Goal: Task Accomplishment & Management: Manage account settings

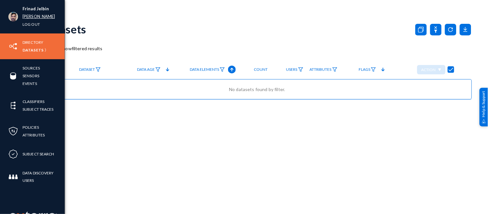
click at [28, 18] on link "[PERSON_NAME]" at bounding box center [39, 16] width 33 height 7
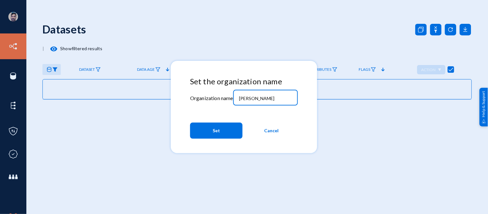
drag, startPoint x: 255, startPoint y: 98, endPoint x: 234, endPoint y: 96, distance: 21.0
click at [234, 96] on div "[PERSON_NAME]" at bounding box center [265, 97] width 65 height 17
type input "bhm"
click at [218, 136] on span "Set" at bounding box center [215, 131] width 7 height 12
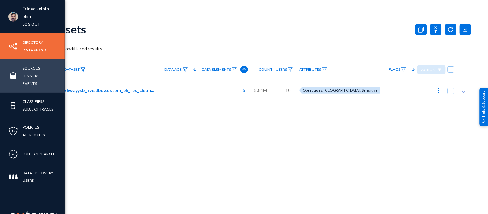
click at [28, 67] on link "Sources" at bounding box center [31, 67] width 17 height 7
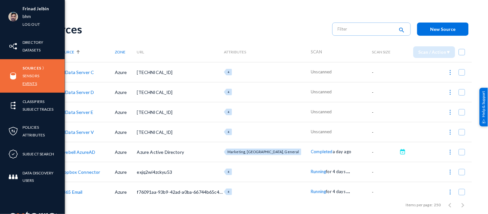
click at [27, 83] on link "Events" at bounding box center [30, 83] width 14 height 7
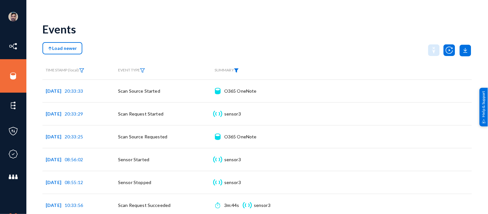
click at [238, 71] on img at bounding box center [236, 70] width 5 height 5
click at [235, 87] on span at bounding box center [245, 85] width 42 height 6
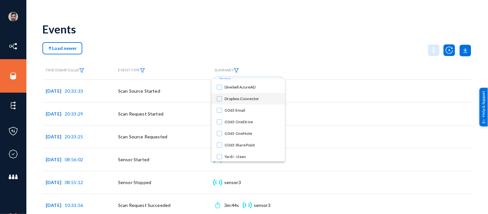
scroll to position [45, 0]
click at [297, 64] on div at bounding box center [244, 107] width 488 height 214
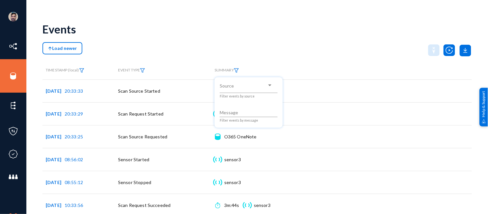
click at [10, 73] on div at bounding box center [244, 107] width 488 height 214
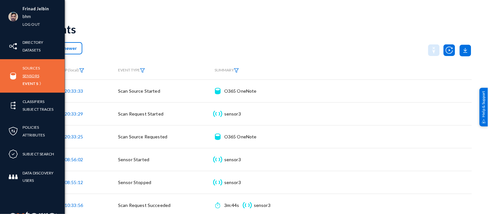
click at [34, 76] on link "Sensors" at bounding box center [31, 75] width 17 height 7
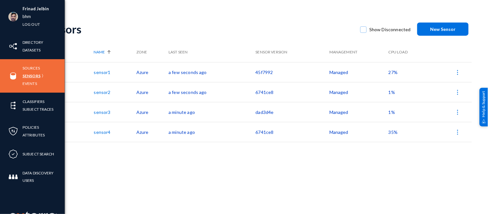
click at [33, 76] on link "Sensors" at bounding box center [32, 75] width 18 height 7
click at [29, 81] on link "Events" at bounding box center [30, 83] width 14 height 7
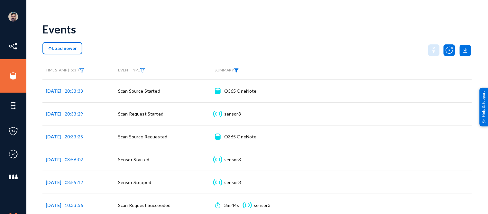
click at [239, 71] on img at bounding box center [236, 70] width 5 height 5
click at [238, 87] on span at bounding box center [245, 85] width 42 height 6
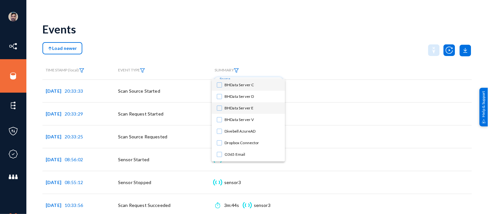
scroll to position [45, 0]
click at [289, 53] on div at bounding box center [244, 107] width 488 height 214
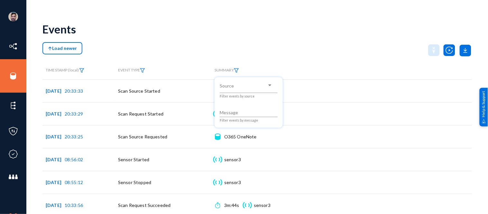
click at [143, 69] on div at bounding box center [244, 107] width 488 height 214
click at [143, 69] on img at bounding box center [142, 70] width 5 height 5
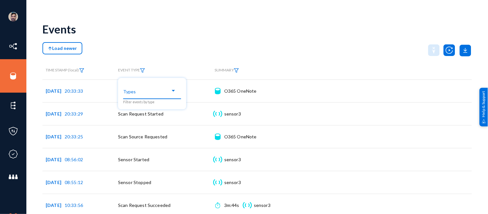
click at [150, 92] on span at bounding box center [149, 91] width 42 height 6
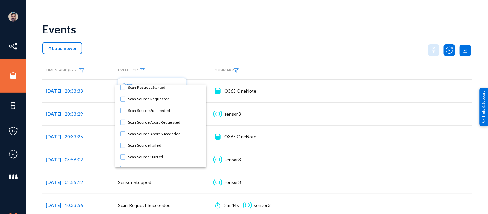
scroll to position [0, 0]
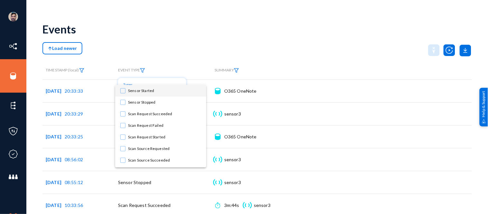
click at [204, 44] on div at bounding box center [244, 107] width 488 height 214
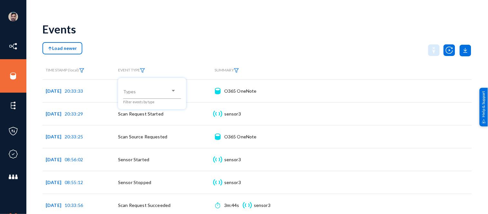
click at [204, 44] on div at bounding box center [244, 107] width 488 height 214
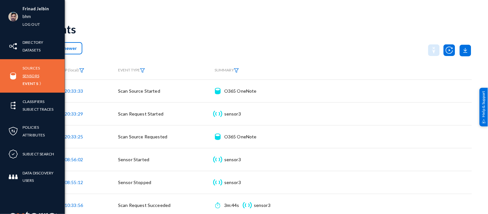
click at [30, 76] on link "Sensors" at bounding box center [31, 75] width 17 height 7
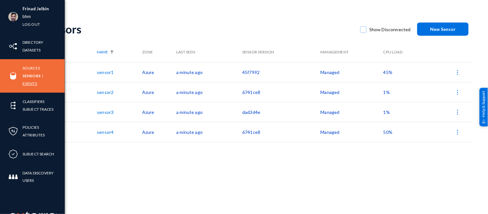
click at [27, 83] on link "Events" at bounding box center [30, 83] width 14 height 7
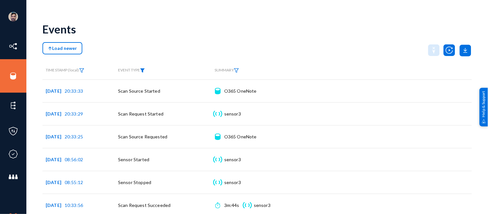
click at [143, 69] on img at bounding box center [142, 70] width 5 height 5
click at [141, 92] on span at bounding box center [149, 91] width 42 height 6
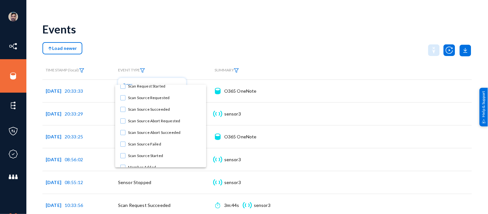
scroll to position [52, 0]
click at [122, 143] on mat-pseudo-checkbox at bounding box center [122, 142] width 5 height 5
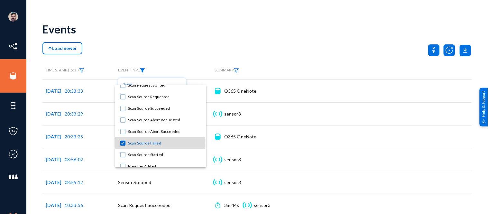
scroll to position [53, 0]
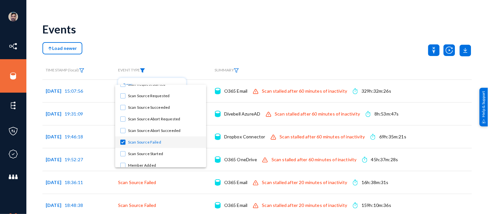
click at [292, 37] on div at bounding box center [244, 107] width 488 height 214
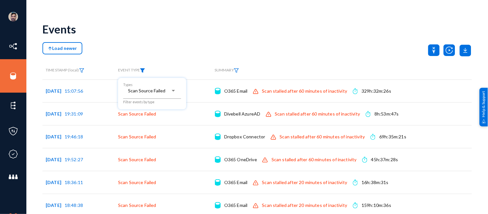
click at [191, 30] on div at bounding box center [244, 107] width 488 height 214
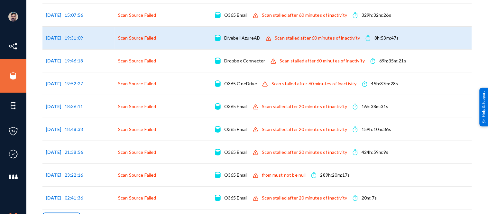
scroll to position [78, 0]
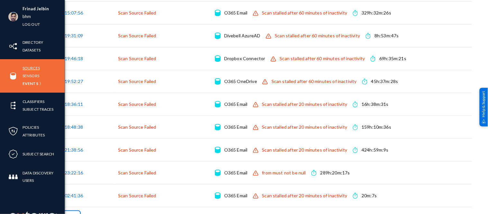
click at [33, 68] on link "Sources" at bounding box center [31, 67] width 17 height 7
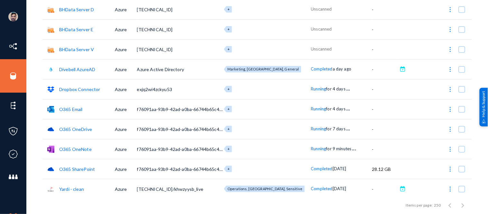
scroll to position [85, 0]
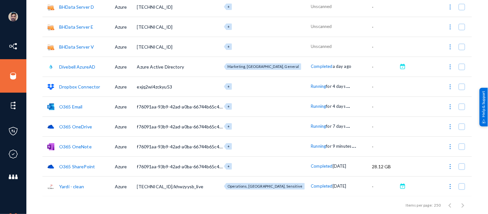
click at [76, 126] on link "O365 OneDrive" at bounding box center [75, 126] width 33 height 5
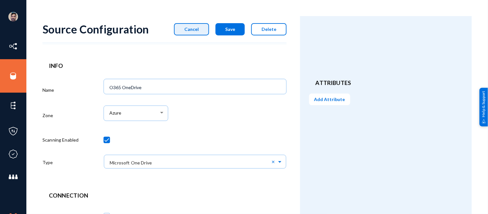
click at [185, 28] on button "Cancel" at bounding box center [191, 29] width 35 height 12
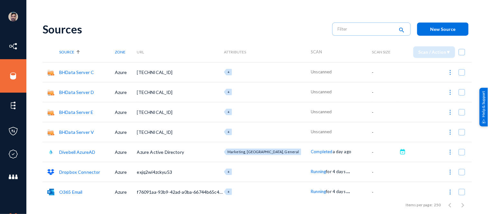
scroll to position [85, 0]
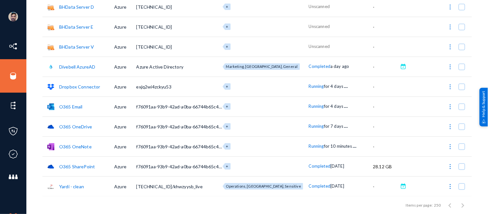
click at [70, 105] on link "O365 Email" at bounding box center [70, 106] width 23 height 5
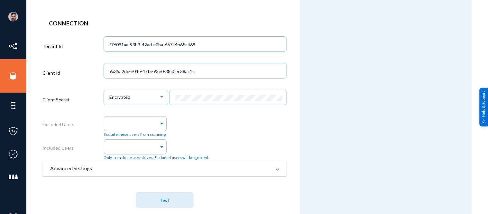
scroll to position [184, 0]
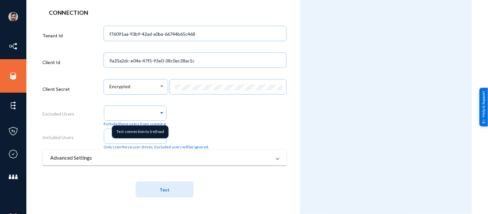
click at [139, 139] on mat-tooltip-component "Test connection to (re)load" at bounding box center [140, 132] width 66 height 22
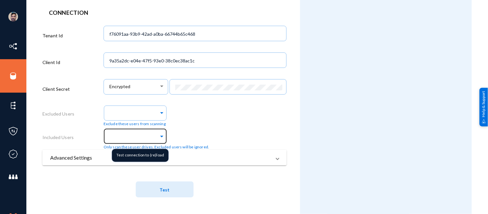
click at [160, 135] on span at bounding box center [162, 135] width 6 height 7
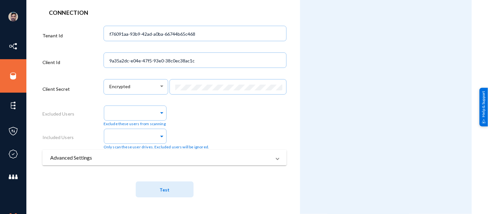
click at [173, 186] on button "Test" at bounding box center [165, 189] width 58 height 16
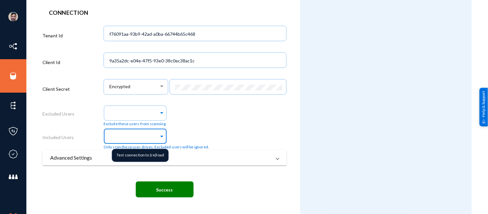
click at [159, 137] on span at bounding box center [162, 135] width 6 height 7
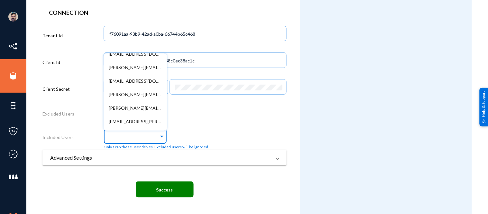
scroll to position [1273, 0]
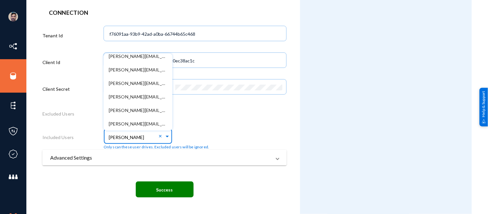
type input "[PERSON_NAME]"
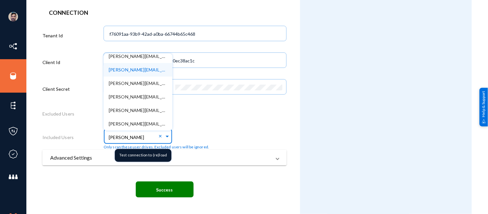
scroll to position [0, 0]
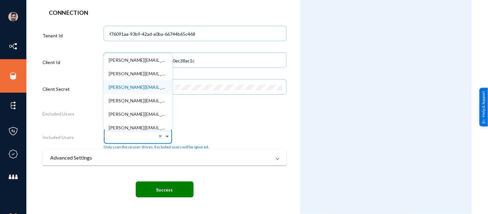
click at [193, 130] on div "× [PERSON_NAME][EMAIL_ADDRESS][PERSON_NAME][DOMAIN_NAME] [PERSON_NAME][DOMAIN_N…" at bounding box center [157, 138] width 106 height 23
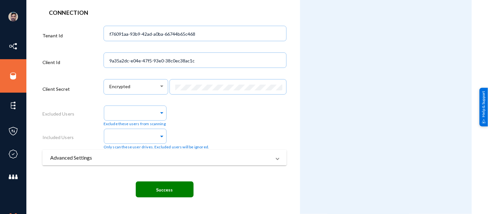
click at [157, 156] on mat-panel-title "Advanced Settings" at bounding box center [160, 158] width 221 height 8
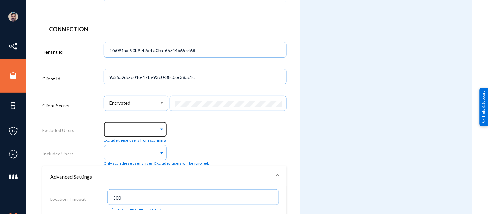
scroll to position [166, 0]
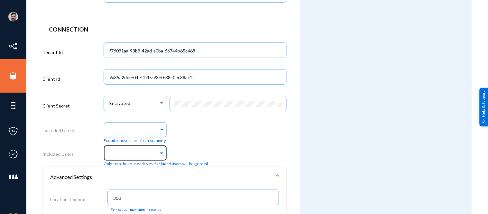
drag, startPoint x: 168, startPoint y: 150, endPoint x: 163, endPoint y: 150, distance: 4.8
click at [165, 150] on div "Only scan these user drives. Excluded users will be ignored." at bounding box center [157, 154] width 106 height 23
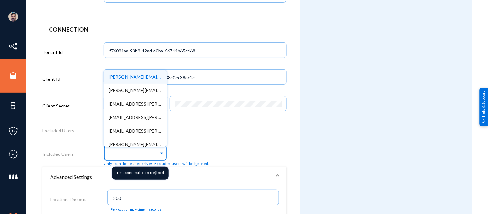
click at [159, 153] on span at bounding box center [162, 152] width 6 height 7
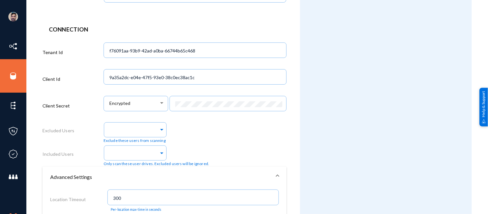
click at [232, 137] on div "Exclude these users from scanning" at bounding box center [195, 131] width 183 height 23
click at [159, 154] on div "Test connection to (re)load" at bounding box center [140, 149] width 57 height 13
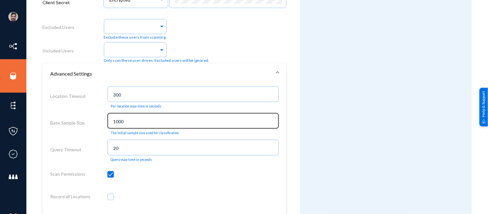
scroll to position [267, 0]
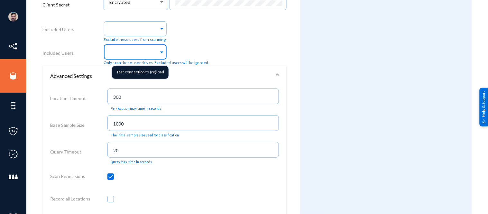
click at [159, 53] on span at bounding box center [162, 51] width 6 height 7
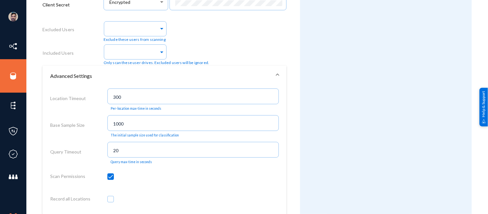
click at [131, 73] on div "Test connection to (re)load" at bounding box center [134, 70] width 45 height 9
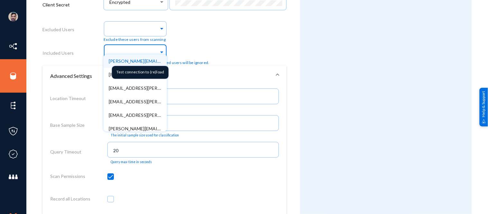
click at [159, 54] on span at bounding box center [162, 51] width 6 height 7
click at [124, 63] on span "[PERSON_NAME][EMAIL_ADDRESS][PERSON_NAME][DOMAIN_NAME]" at bounding box center [183, 60] width 148 height 5
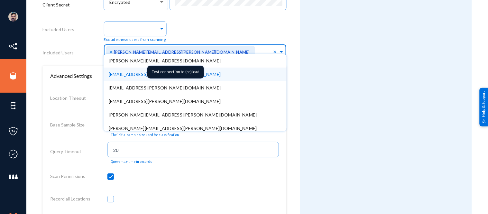
click at [137, 74] on span "[EMAIL_ADDRESS][PERSON_NAME][DOMAIN_NAME]" at bounding box center [165, 73] width 112 height 5
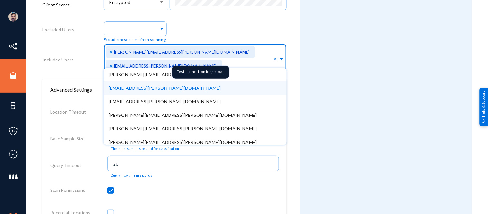
click at [137, 85] on span "[EMAIL_ADDRESS][PERSON_NAME][DOMAIN_NAME]" at bounding box center [165, 87] width 112 height 5
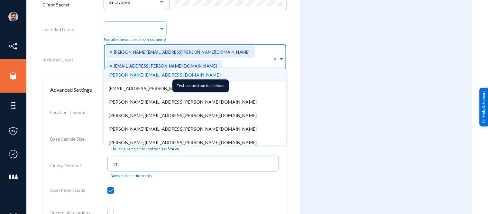
click at [137, 74] on span "[PERSON_NAME][EMAIL_ADDRESS][DOMAIN_NAME]" at bounding box center [165, 74] width 112 height 5
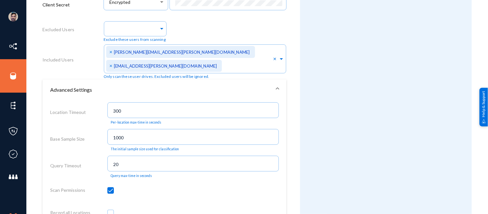
click at [266, 37] on div "Exclude these users from scanning" at bounding box center [195, 30] width 183 height 23
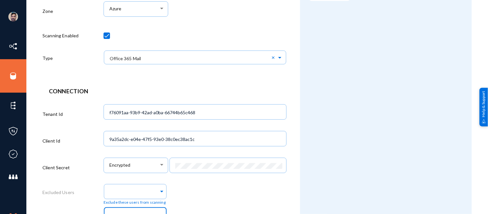
scroll to position [0, 0]
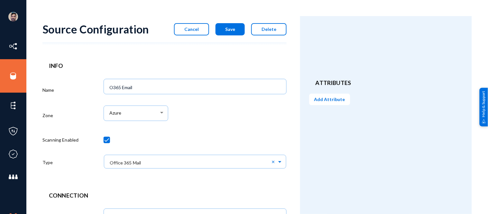
click at [202, 27] on button "Cancel" at bounding box center [191, 29] width 35 height 12
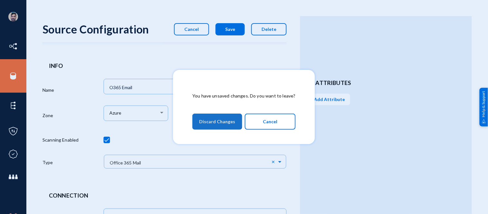
click at [219, 117] on span "Discard Changes" at bounding box center [217, 122] width 36 height 12
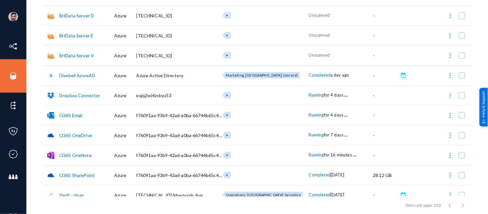
scroll to position [77, 0]
click at [447, 94] on img at bounding box center [450, 95] width 6 height 6
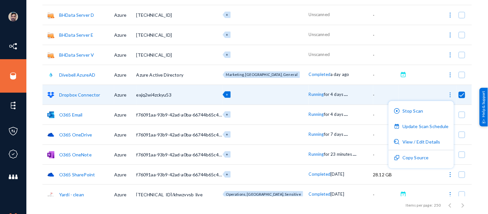
click at [476, 40] on div at bounding box center [244, 107] width 488 height 214
checkbox input "false"
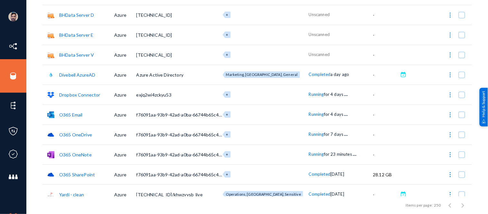
click at [309, 133] on span "Running" at bounding box center [316, 133] width 15 height 5
click at [474, 68] on div at bounding box center [244, 107] width 488 height 214
click at [309, 116] on span "Running" at bounding box center [316, 114] width 15 height 5
click at [474, 75] on div at bounding box center [244, 107] width 488 height 214
click at [309, 96] on span "Running" at bounding box center [316, 94] width 15 height 5
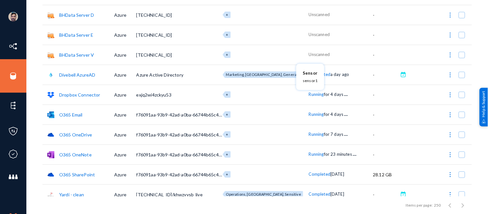
click at [480, 57] on div at bounding box center [244, 107] width 488 height 214
click at [309, 153] on span "Running" at bounding box center [316, 153] width 15 height 5
click at [475, 65] on div at bounding box center [244, 107] width 488 height 214
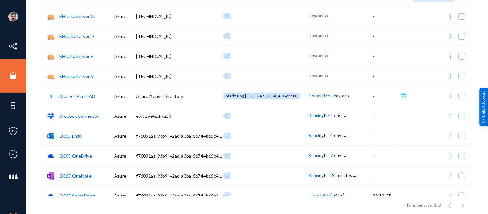
scroll to position [56, 0]
